Goal: Check status

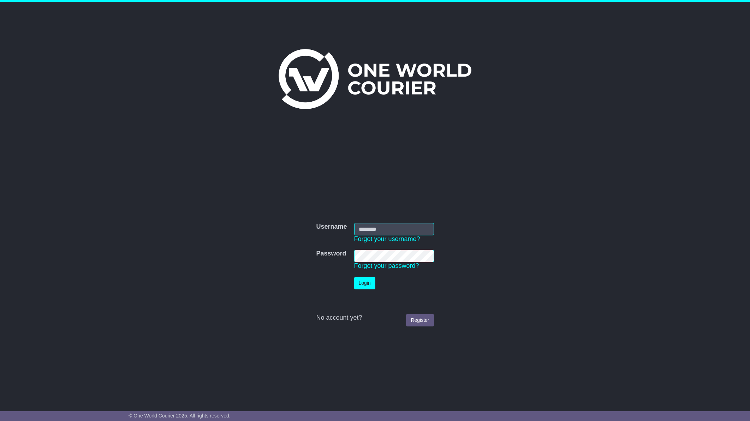
type input "**********"
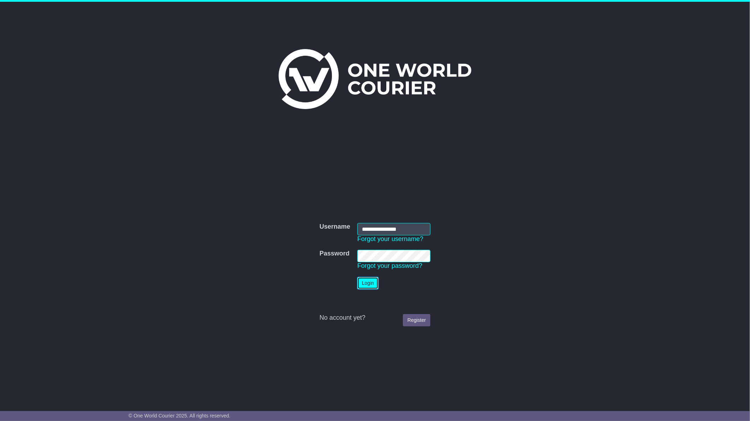
drag, startPoint x: 0, startPoint y: 0, endPoint x: 363, endPoint y: 285, distance: 461.4
click at [363, 285] on button "Login" at bounding box center [367, 283] width 21 height 12
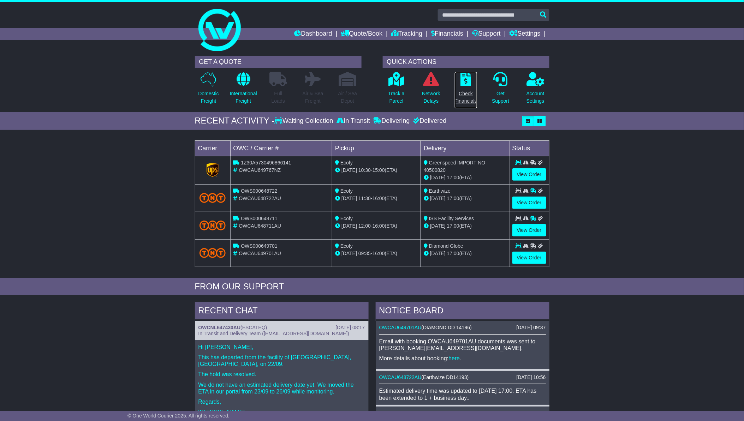
click at [469, 93] on p "Check Financials" at bounding box center [466, 97] width 22 height 15
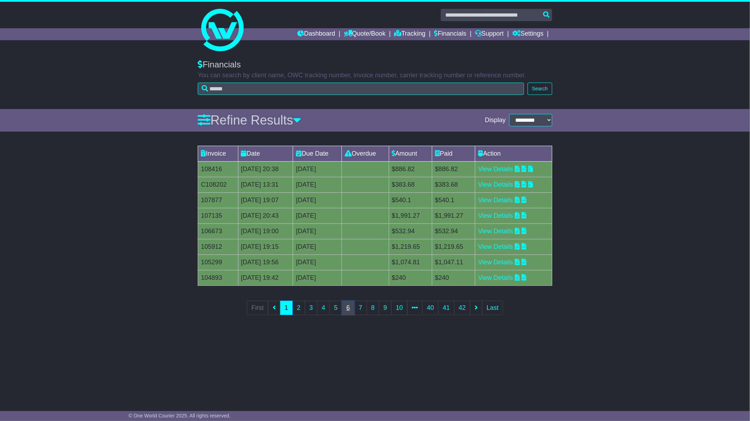
click at [346, 312] on link "6" at bounding box center [348, 308] width 13 height 14
click at [401, 312] on link "10" at bounding box center [399, 308] width 16 height 14
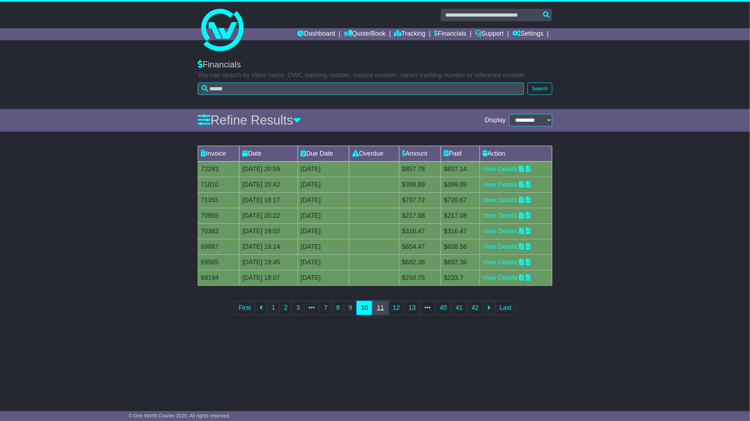
click at [379, 309] on link "11" at bounding box center [380, 308] width 16 height 14
click at [352, 308] on link "10" at bounding box center [350, 308] width 16 height 14
click at [340, 308] on link "8" at bounding box center [338, 308] width 13 height 14
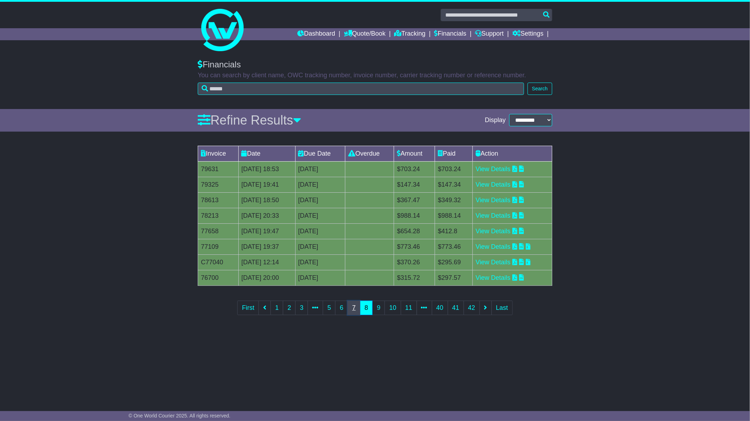
click at [355, 308] on link "7" at bounding box center [354, 308] width 13 height 14
click at [508, 214] on link "View Details" at bounding box center [495, 215] width 35 height 7
click at [372, 309] on link "8" at bounding box center [373, 308] width 13 height 14
click at [502, 214] on link "View Details" at bounding box center [493, 215] width 35 height 7
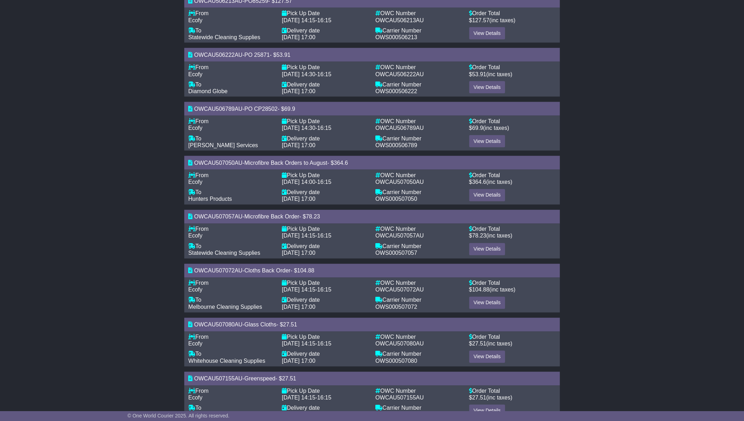
scroll to position [309, 0]
